Goal: Information Seeking & Learning: Learn about a topic

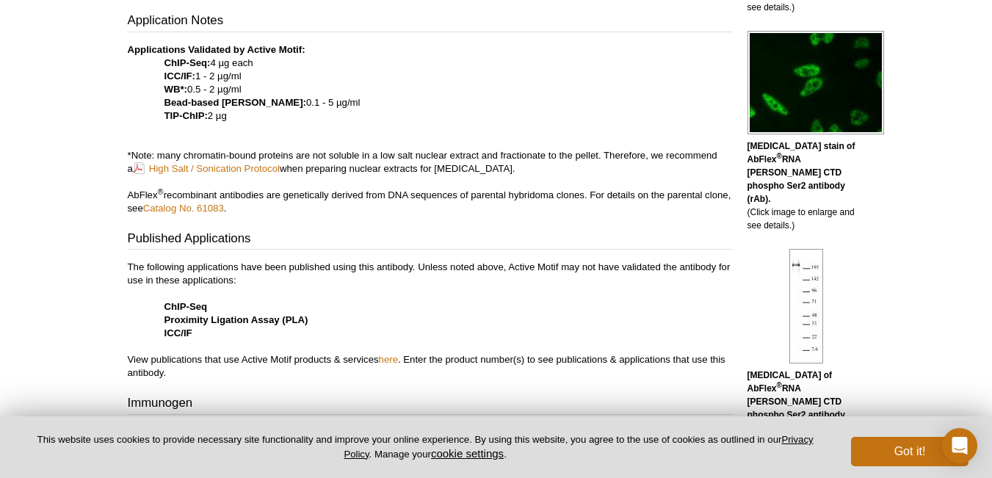
scroll to position [587, 0]
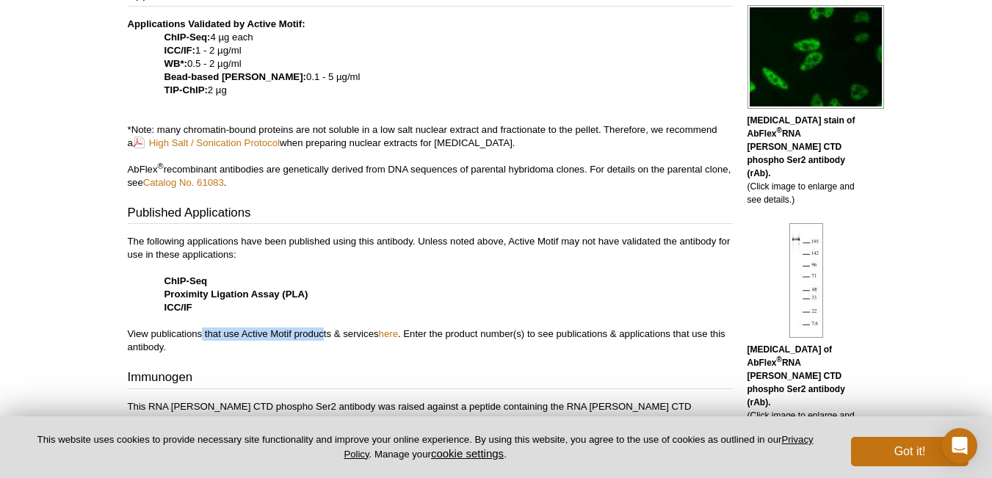
drag, startPoint x: 208, startPoint y: 314, endPoint x: 324, endPoint y: 316, distance: 116.0
click at [324, 316] on p "The following applications have been published using this antibody. Unless note…" at bounding box center [430, 294] width 605 height 119
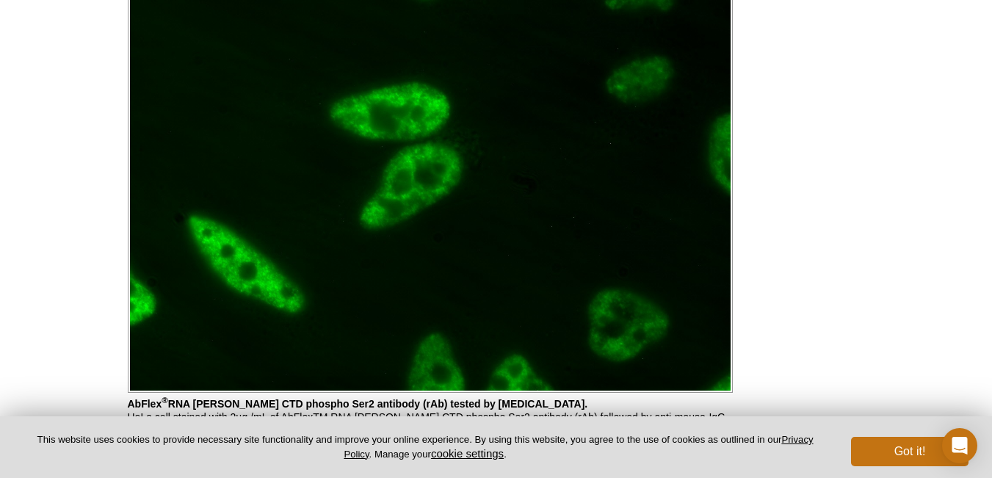
scroll to position [1542, 0]
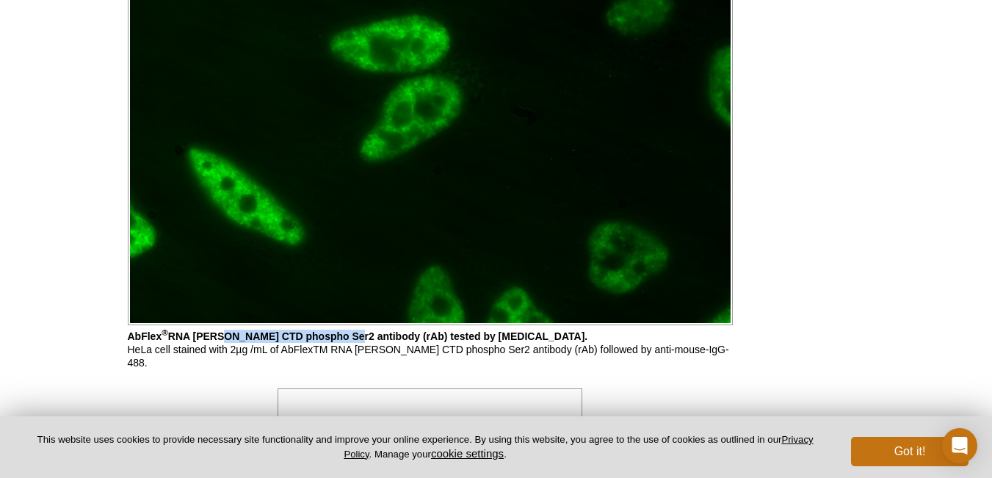
drag, startPoint x: 213, startPoint y: 320, endPoint x: 332, endPoint y: 310, distance: 119.4
click at [332, 330] on b "AbFlex ® RNA pol II CTD phospho Ser2 antibody (rAb) tested by immunofluorescenc…" at bounding box center [358, 336] width 460 height 12
drag, startPoint x: 410, startPoint y: 316, endPoint x: 536, endPoint y: 316, distance: 126.3
click at [536, 330] on b "AbFlex ® RNA pol II CTD phospho Ser2 antibody (rAb) tested by immunofluorescenc…" at bounding box center [358, 336] width 460 height 12
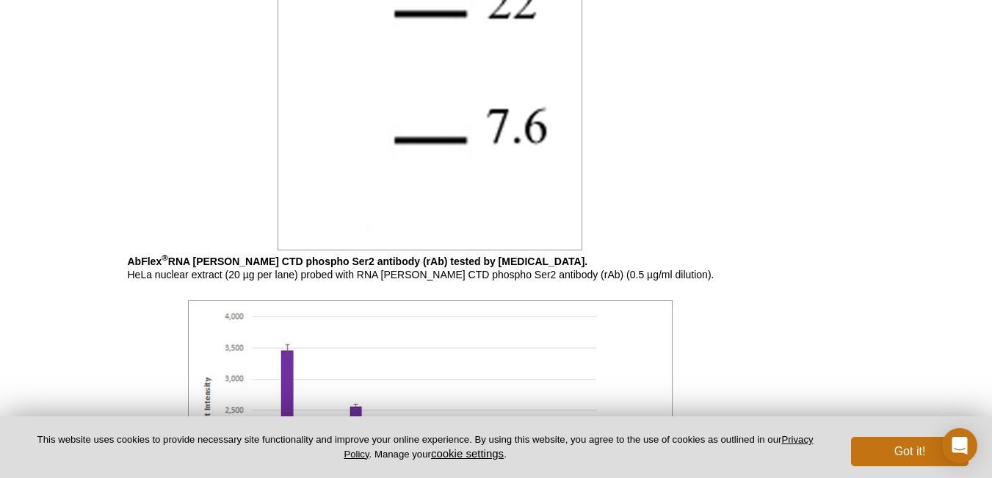
scroll to position [2790, 0]
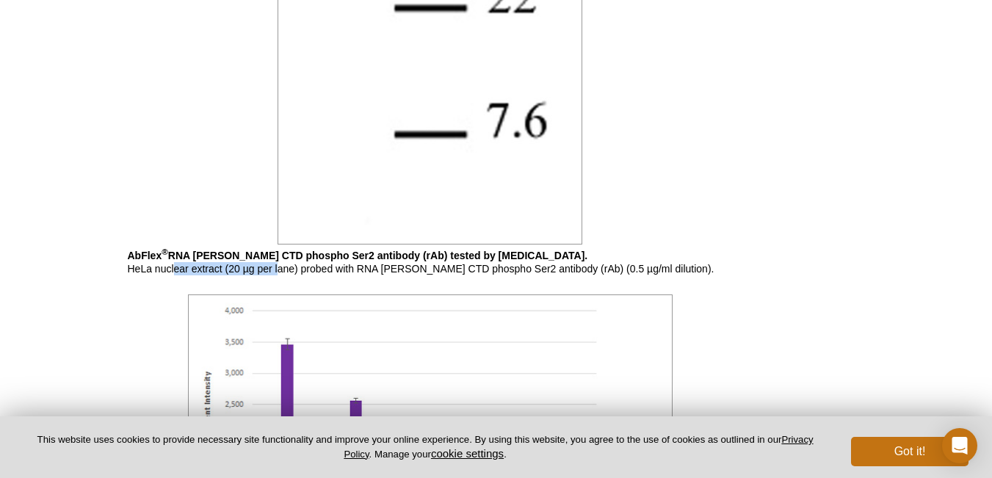
drag, startPoint x: 176, startPoint y: 235, endPoint x: 313, endPoint y: 239, distance: 137.3
click at [277, 249] on p "AbFlex ® RNA pol II CTD phospho Ser2 antibody (rAb) tested by Western blot. HeL…" at bounding box center [430, 262] width 605 height 26
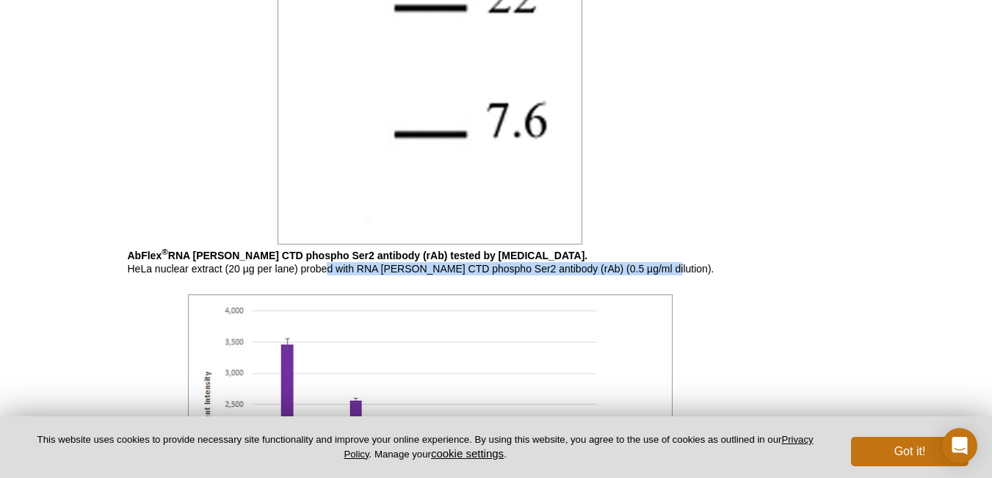
drag, startPoint x: 326, startPoint y: 239, endPoint x: 650, endPoint y: 232, distance: 323.8
click at [650, 249] on p "AbFlex ® RNA pol II CTD phospho Ser2 antibody (rAb) tested by Western blot. HeL…" at bounding box center [430, 262] width 605 height 26
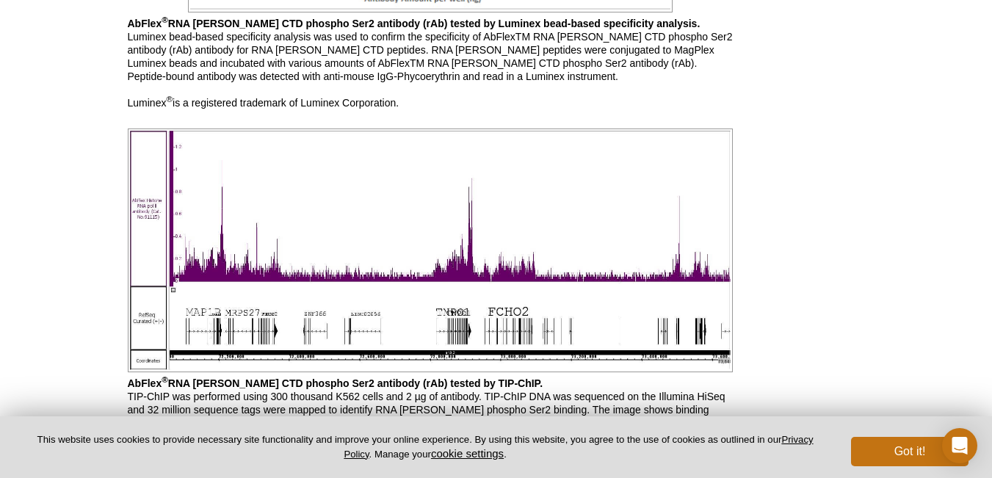
scroll to position [3377, 0]
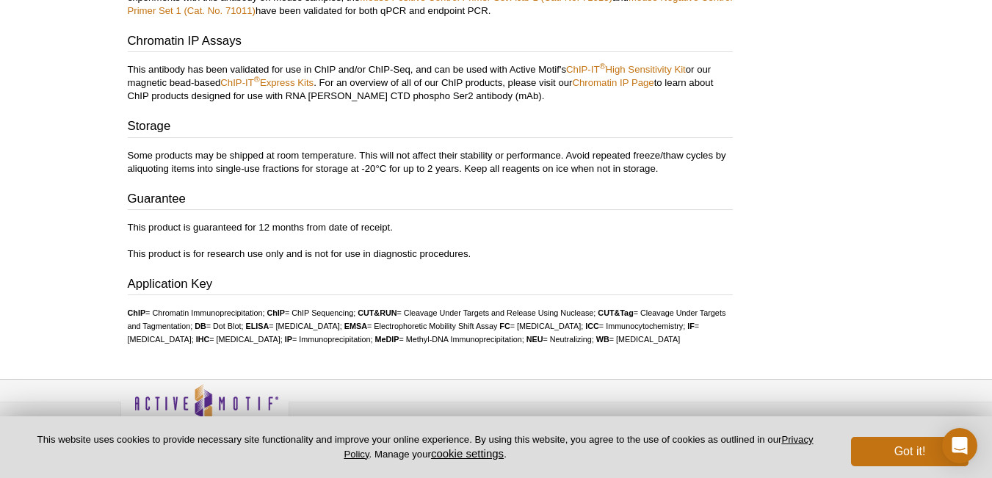
scroll to position [3018, 0]
